Goal: Book appointment/travel/reservation

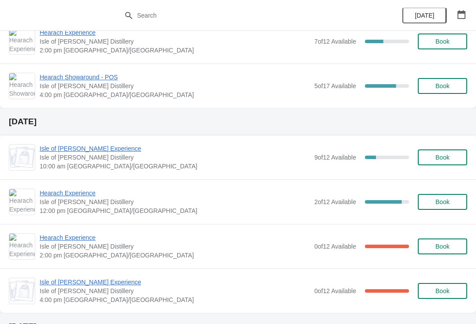
scroll to position [189, 0]
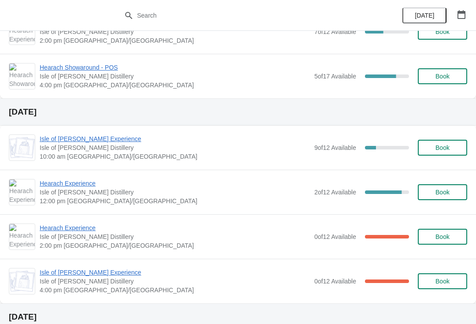
click at [435, 192] on span "Book" at bounding box center [442, 192] width 14 height 7
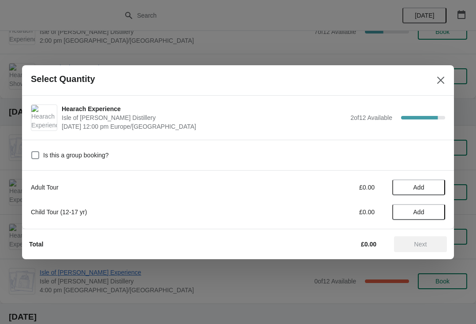
click at [434, 184] on span "Add" at bounding box center [418, 187] width 37 height 7
click at [434, 190] on icon at bounding box center [433, 186] width 9 height 9
click at [418, 246] on span "Next" at bounding box center [420, 244] width 13 height 7
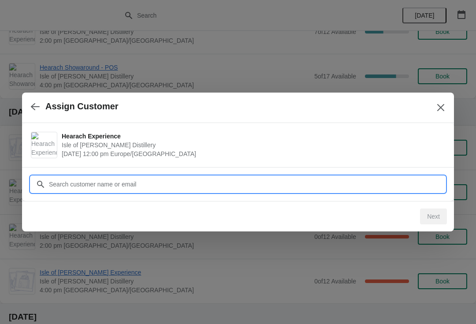
click at [313, 184] on input "Customer" at bounding box center [246, 184] width 396 height 16
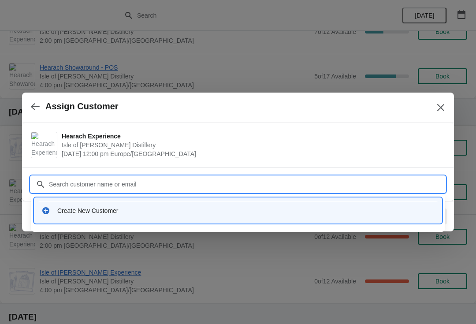
click at [197, 211] on div "Create New Customer" at bounding box center [245, 210] width 377 height 9
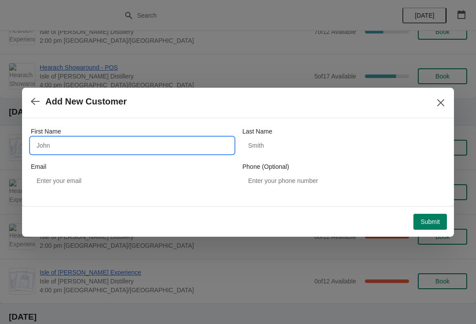
click at [63, 144] on input "First Name" at bounding box center [132, 145] width 203 height 16
type input "[PERSON_NAME]"
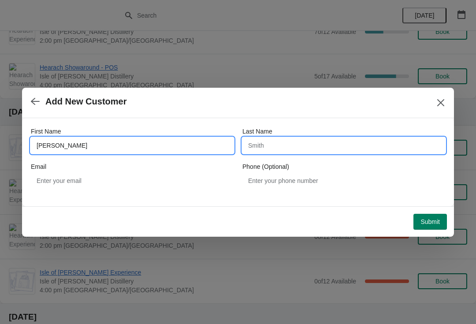
click at [272, 147] on input "Last Name" at bounding box center [343, 145] width 203 height 16
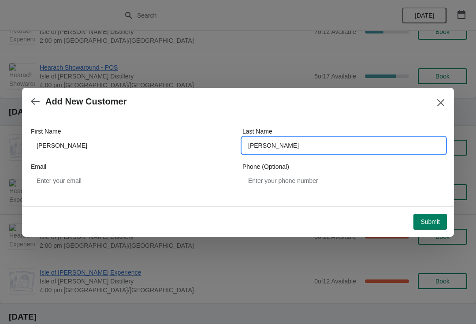
type input "[PERSON_NAME]"
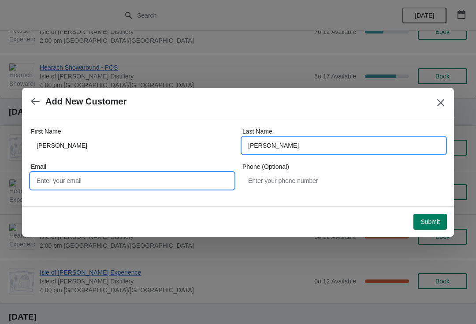
click at [76, 183] on input "Email" at bounding box center [132, 181] width 203 height 16
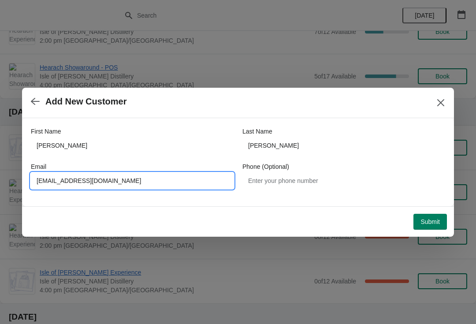
type input "[EMAIL_ADDRESS][DOMAIN_NAME]"
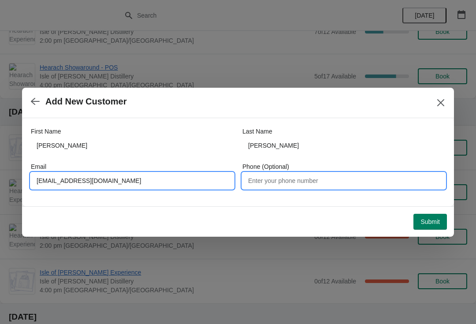
click at [277, 183] on input "Phone (Optional)" at bounding box center [343, 181] width 203 height 16
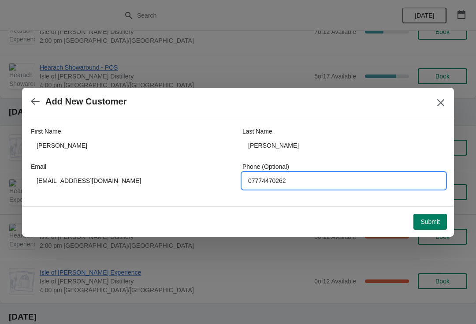
type input "07774470262"
click at [433, 222] on span "Submit" at bounding box center [429, 221] width 19 height 7
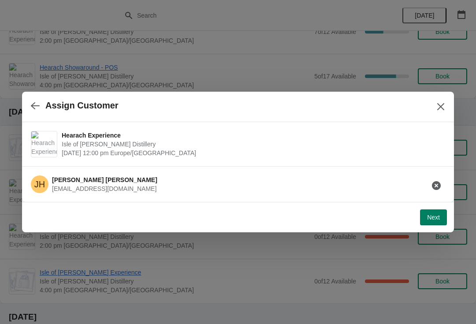
click at [440, 216] on button "Next" at bounding box center [433, 217] width 27 height 16
